Goal: Browse casually

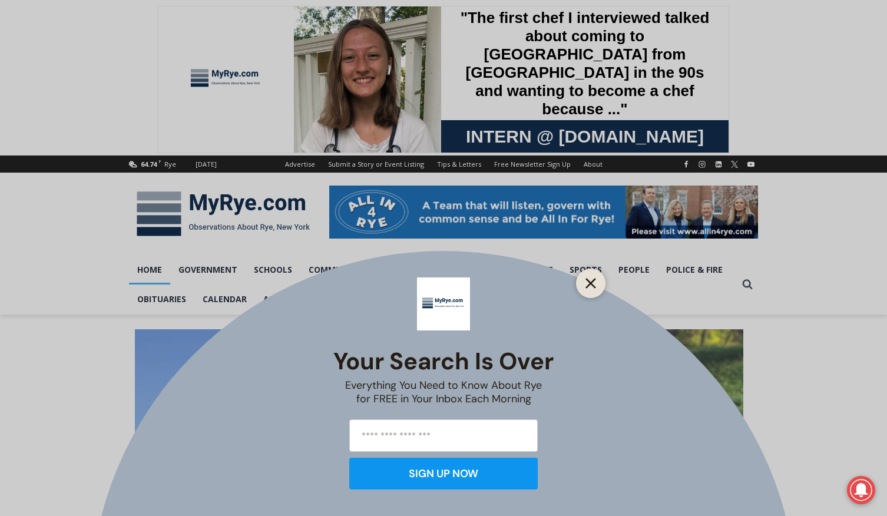
click at [591, 281] on icon "Close" at bounding box center [590, 283] width 11 height 11
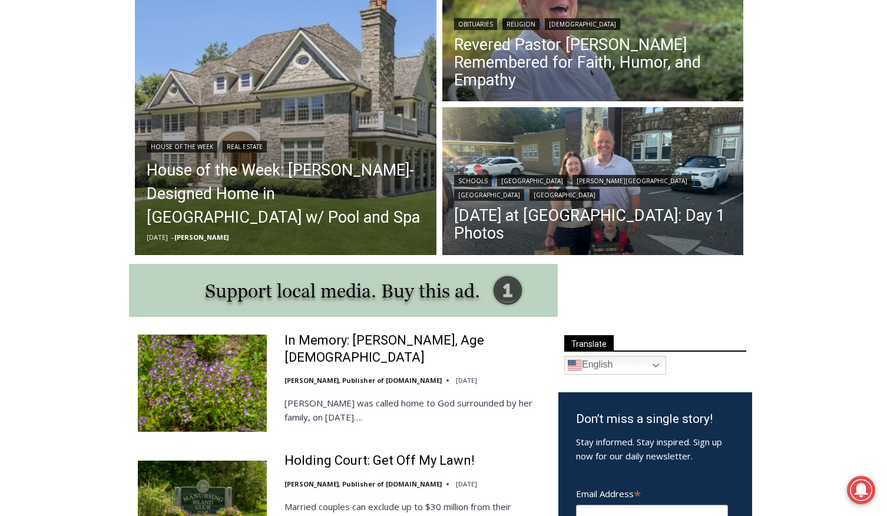
scroll to position [375, 0]
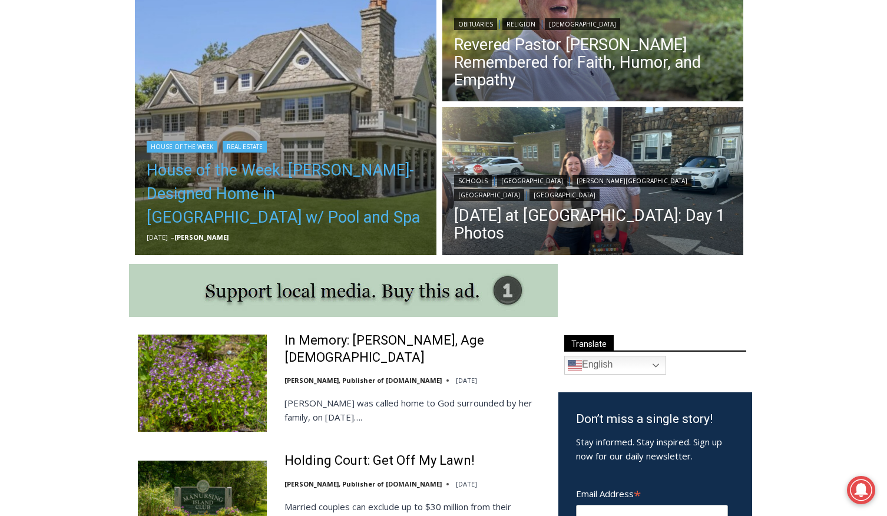
click at [280, 180] on link "House of the Week: [PERSON_NAME]-Designed Home in [GEOGRAPHIC_DATA] w/ Pool and…" at bounding box center [286, 193] width 278 height 71
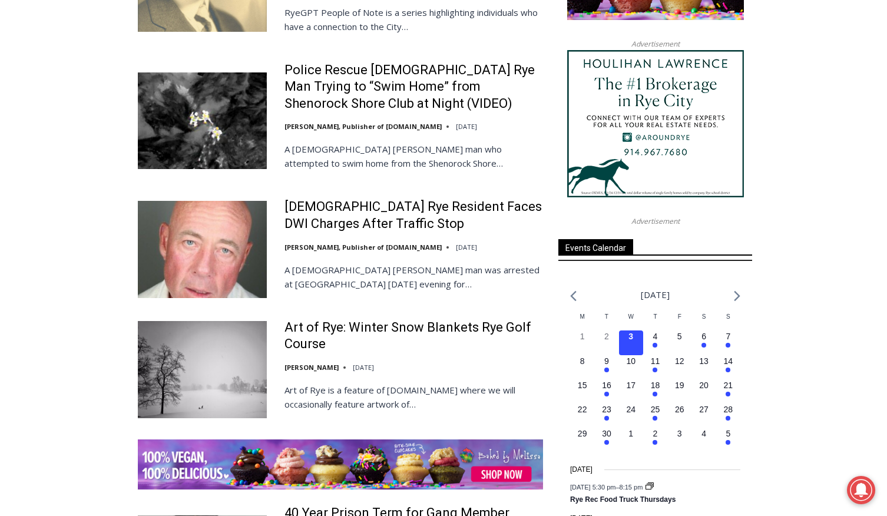
scroll to position [1464, 0]
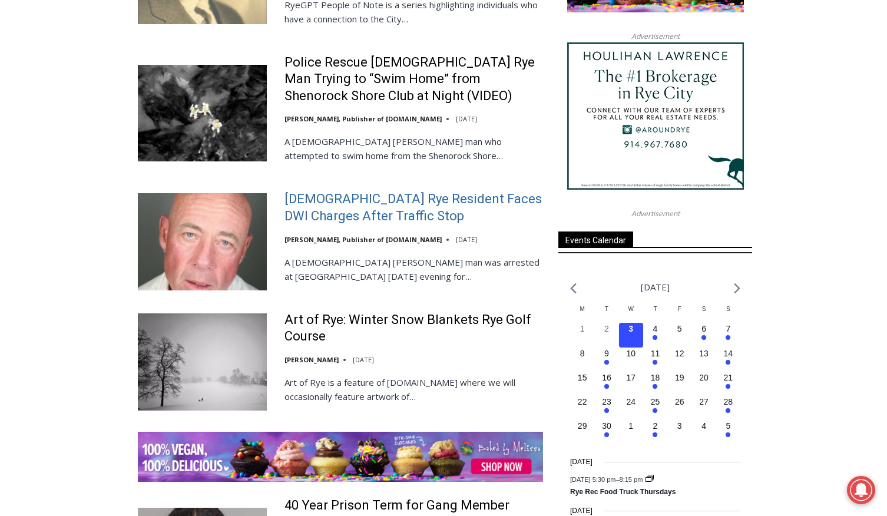
click at [320, 191] on link "[DEMOGRAPHIC_DATA] Rye Resident Faces DWI Charges After Traffic Stop" at bounding box center [413, 208] width 258 height 34
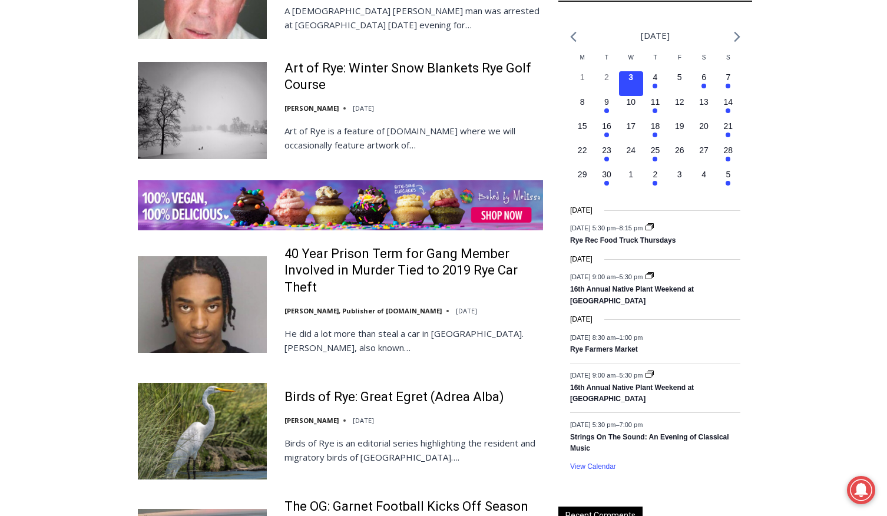
scroll to position [1719, 0]
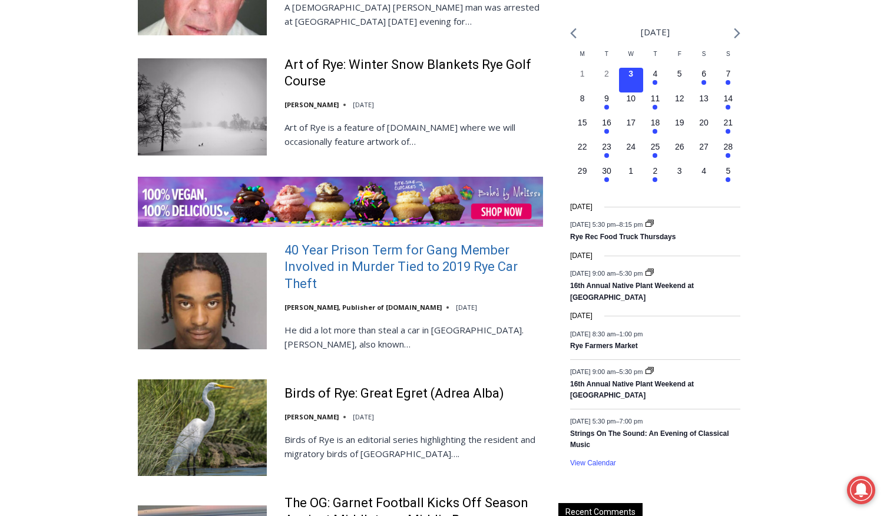
click at [374, 242] on link "40 Year Prison Term for Gang Member Involved in Murder Tied to 2019 Rye Car The…" at bounding box center [413, 267] width 258 height 51
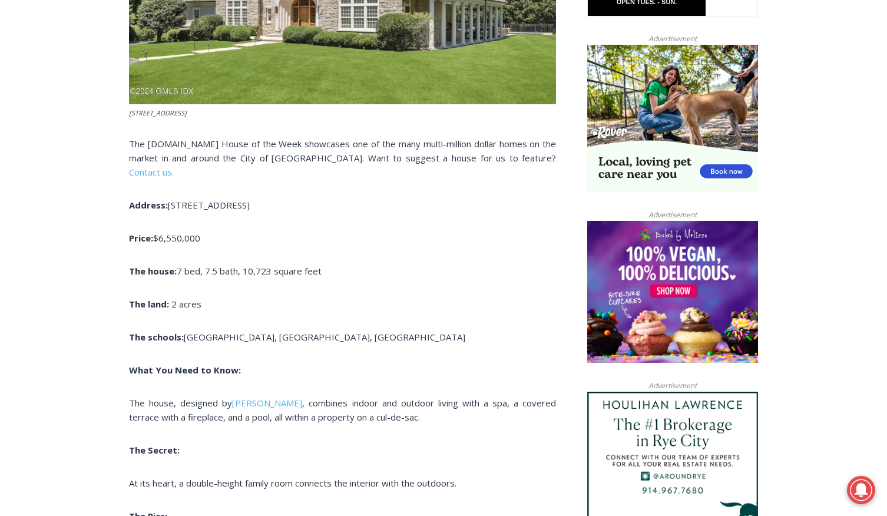
scroll to position [754, 0]
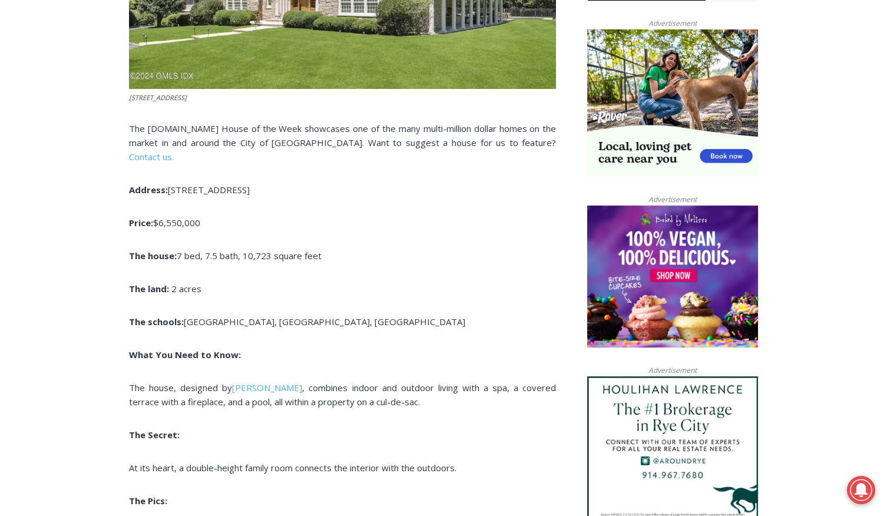
click at [218, 184] on span "28 Thunder Mountain Road, Greenwich" at bounding box center [209, 190] width 82 height 12
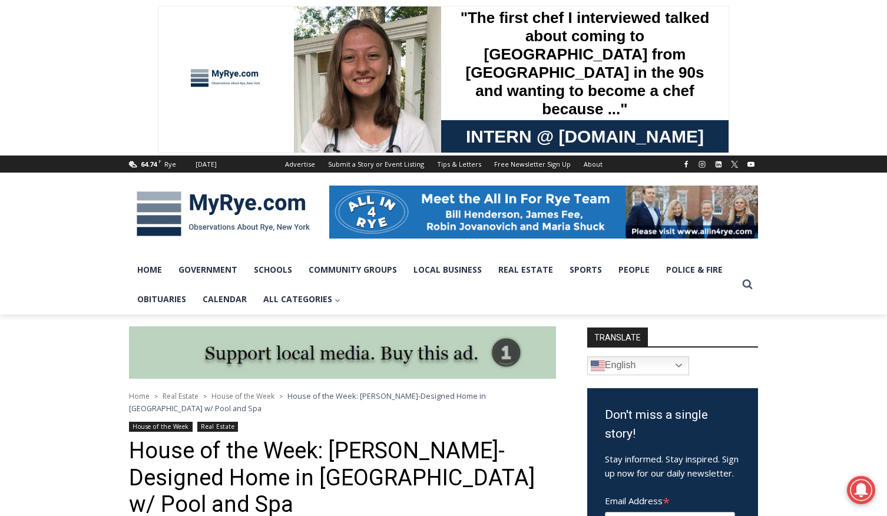
scroll to position [0, 0]
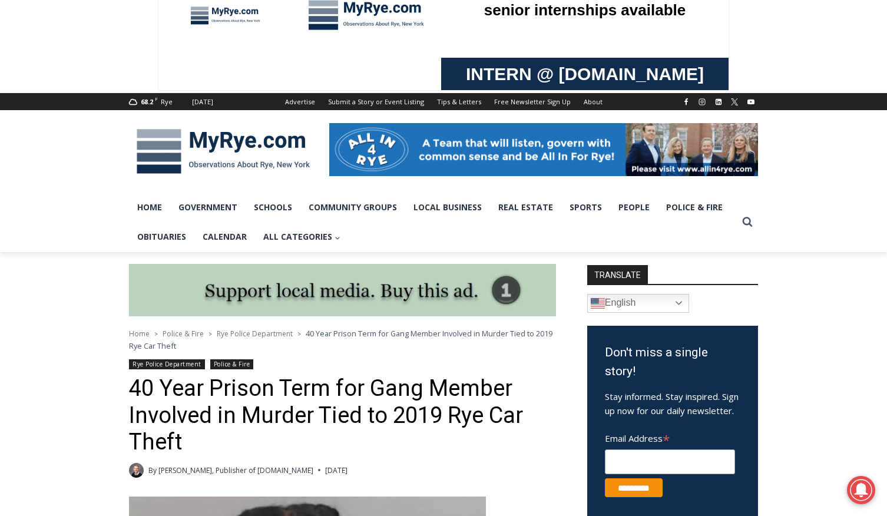
scroll to position [57, 0]
